Goal: Register for event/course

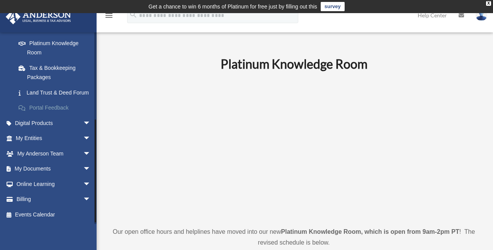
scroll to position [160, 0]
click at [49, 216] on link "Events Calendar" at bounding box center [53, 214] width 97 height 15
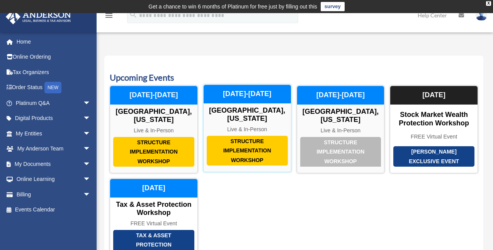
click at [236, 95] on div "[DATE]-[DATE]" at bounding box center [246, 94] width 87 height 19
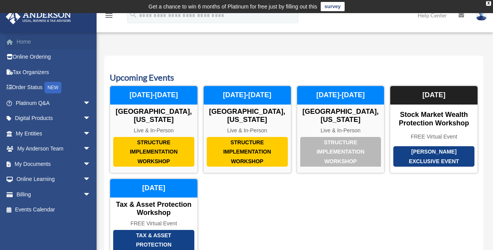
click at [27, 41] on link "Home" at bounding box center [53, 41] width 97 height 15
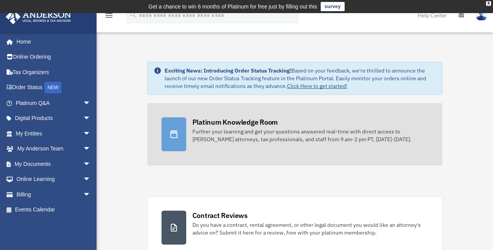
click at [234, 129] on div "Further your learning and get your questions answered real-time with direct acc…" at bounding box center [310, 135] width 236 height 15
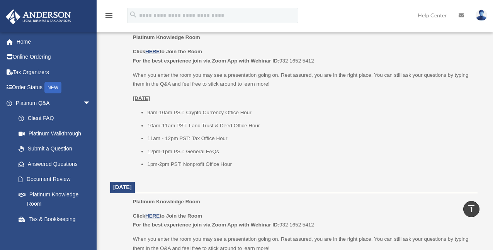
scroll to position [309, 0]
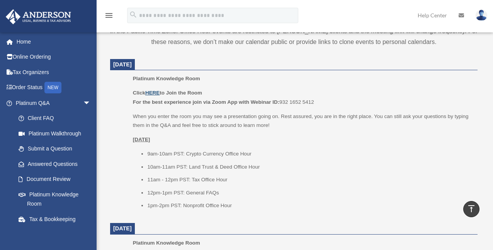
click at [155, 93] on u "HERE" at bounding box center [152, 93] width 14 height 6
